Goal: Task Accomplishment & Management: Use online tool/utility

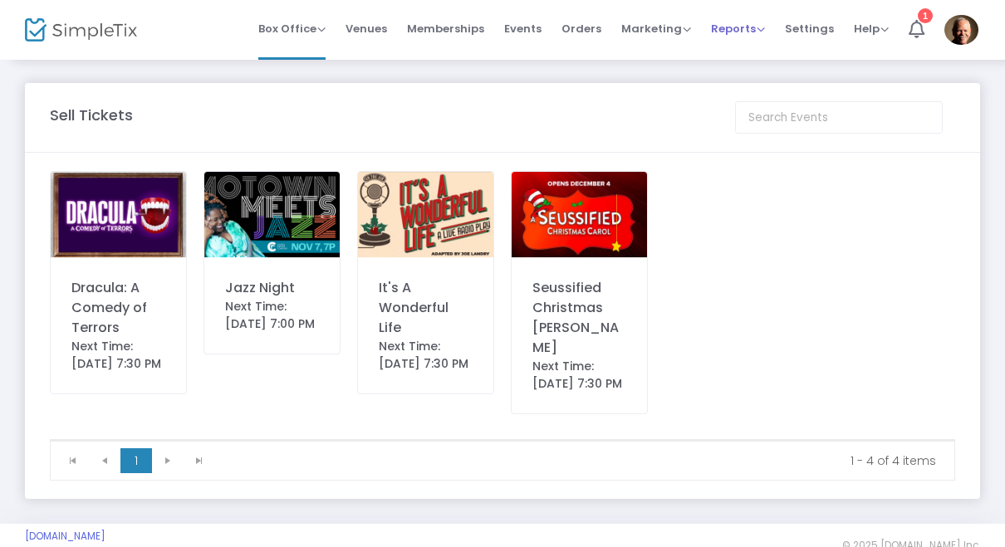
click at [738, 27] on span "Reports" at bounding box center [738, 29] width 54 height 16
click at [783, 84] on li "Sales Reports" at bounding box center [765, 88] width 108 height 32
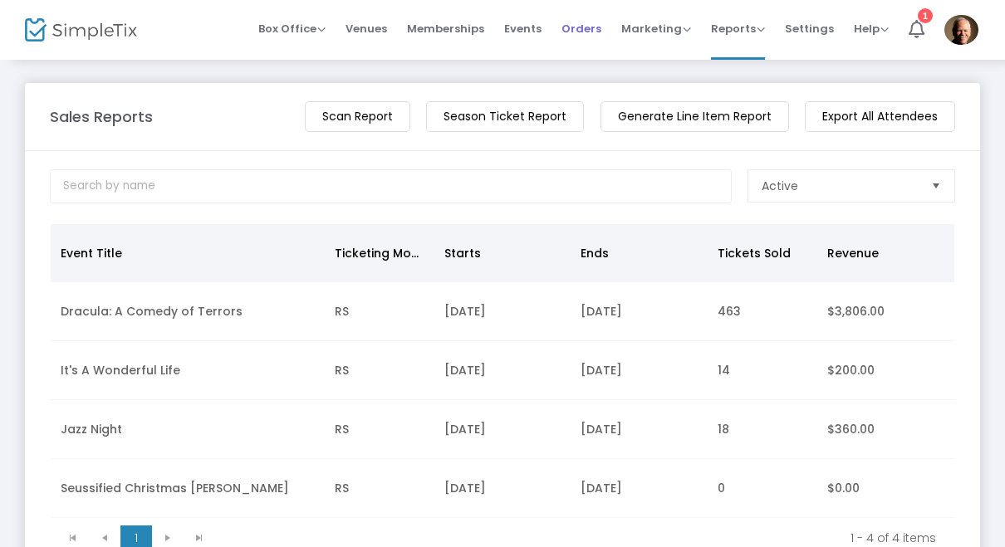
click at [588, 35] on span "Orders" at bounding box center [582, 28] width 40 height 42
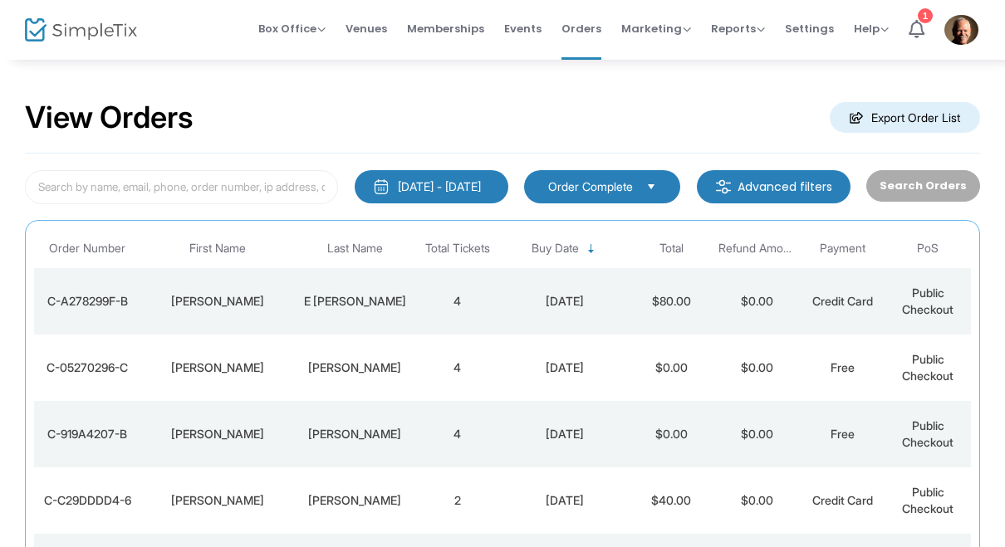
click at [115, 312] on td "C-A278299F-B" at bounding box center [87, 301] width 107 height 66
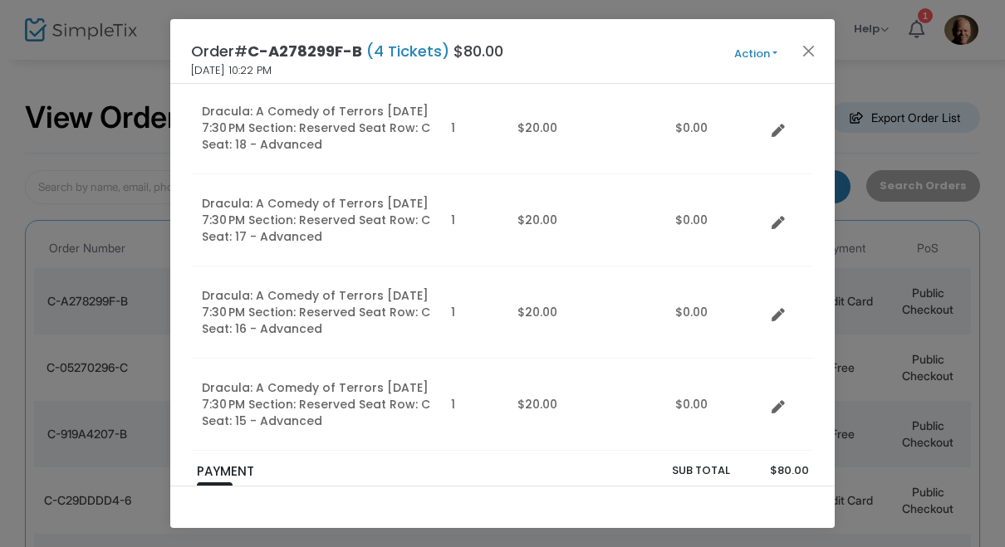
scroll to position [176, 0]
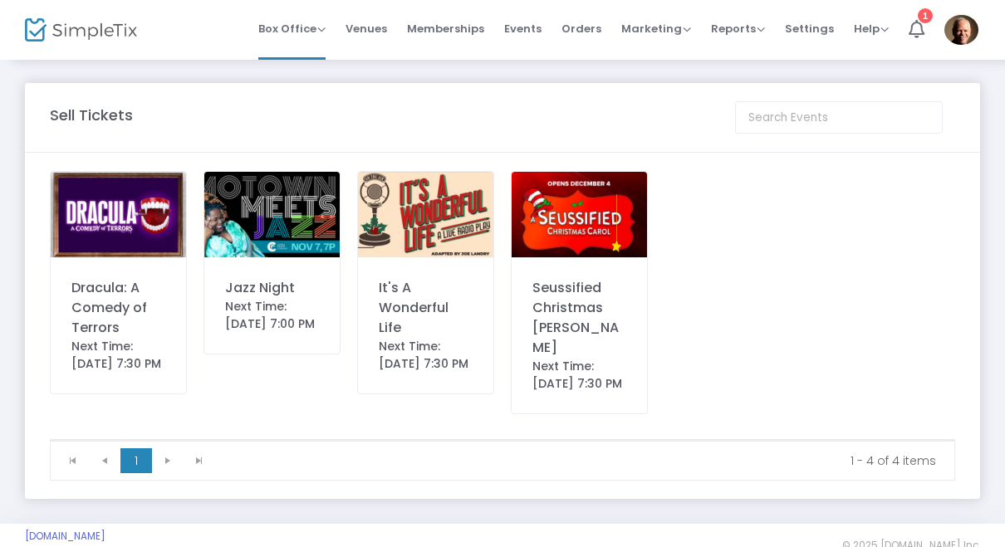
click at [136, 239] on img at bounding box center [118, 215] width 135 height 86
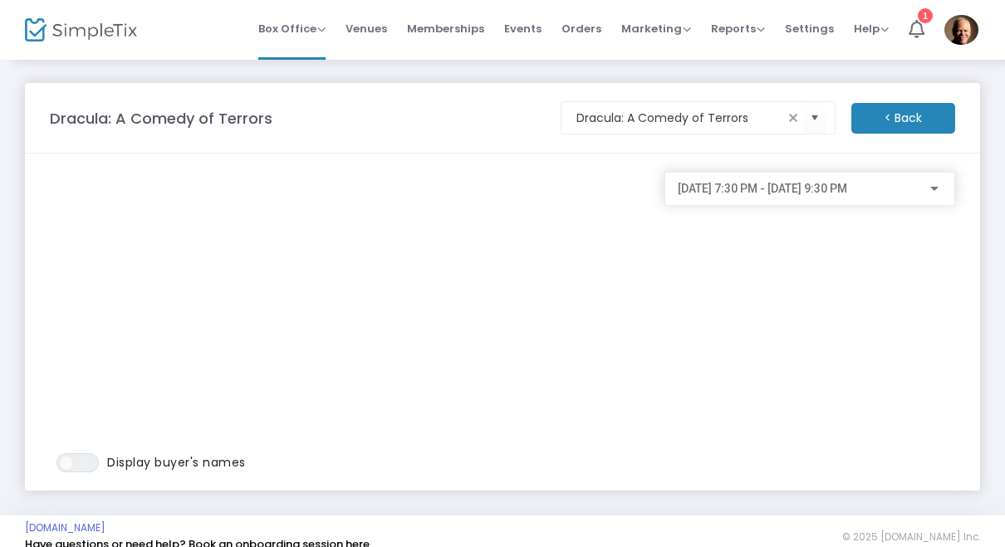
click at [847, 194] on span "10/3/2025 @ 7:30 PM - 10/3/2025 @ 9:30 PM" at bounding box center [762, 188] width 169 height 13
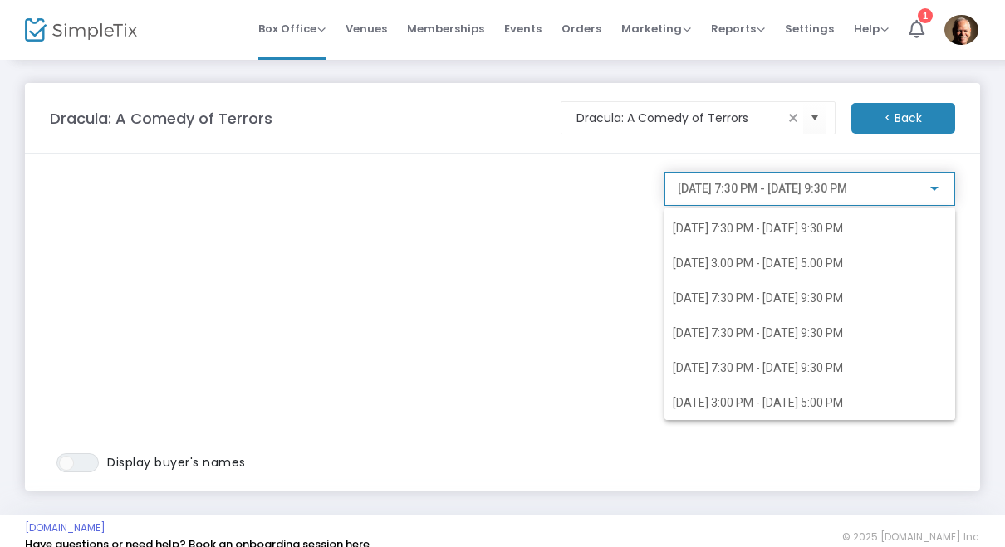
scroll to position [171, 0]
